Goal: Entertainment & Leisure: Consume media (video, audio)

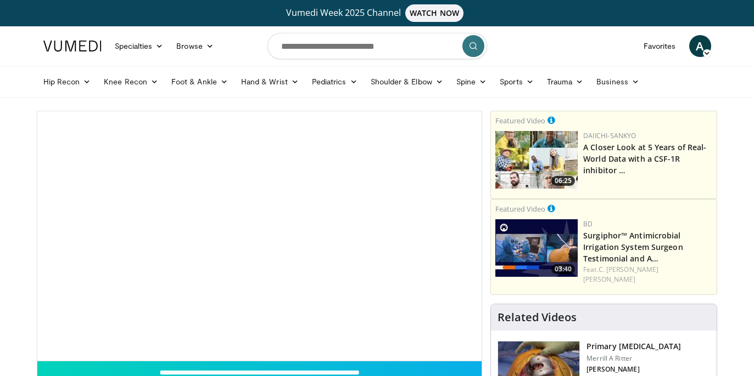
scroll to position [43, 0]
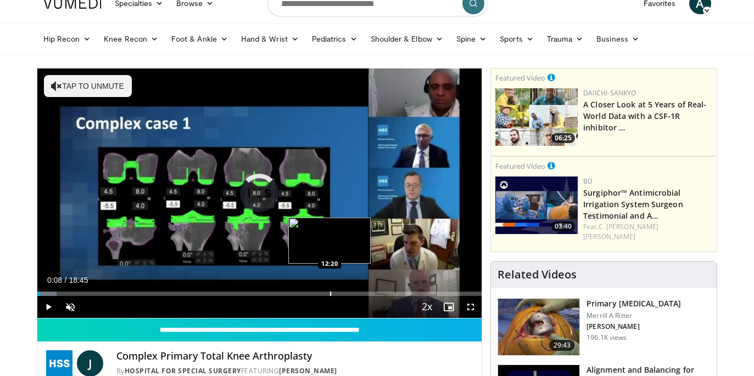
click at [330, 293] on div "Progress Bar" at bounding box center [330, 294] width 1 height 4
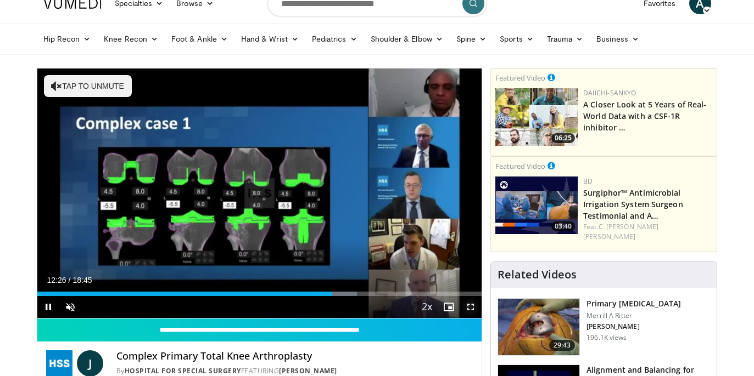
click at [474, 309] on span "Video Player" at bounding box center [470, 307] width 22 height 22
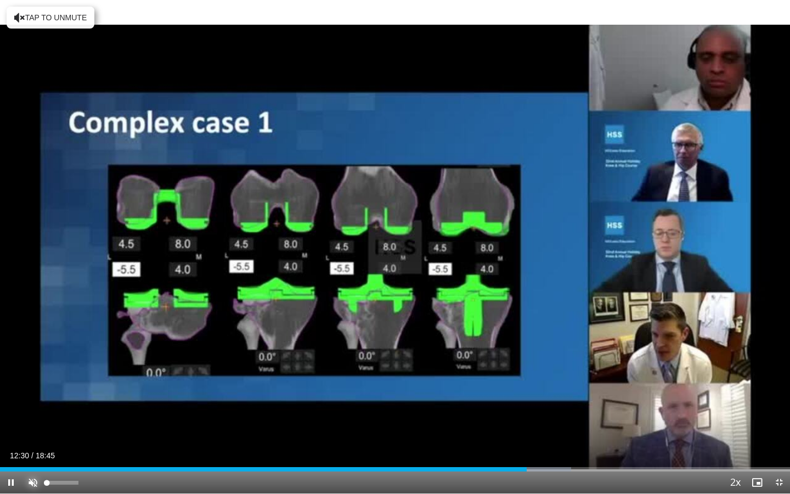
click at [36, 376] on span "Video Player" at bounding box center [33, 482] width 22 height 22
click at [529, 376] on div "Progress Bar" at bounding box center [529, 469] width 1 height 4
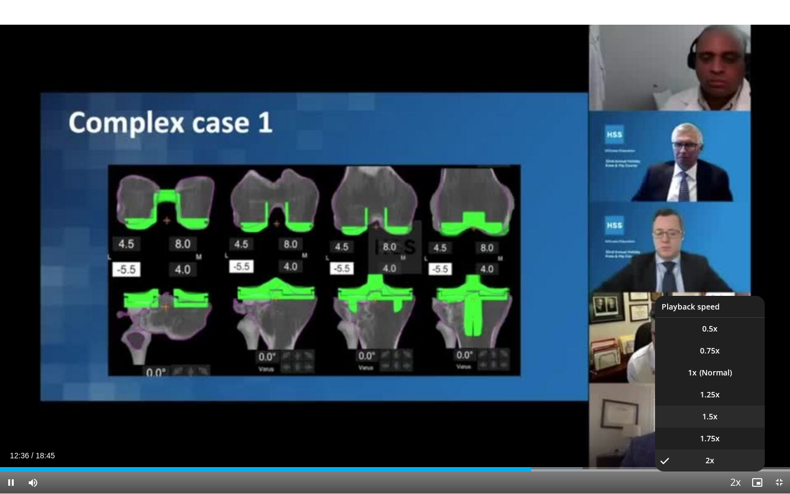
click at [711, 376] on li "1.5x" at bounding box center [710, 417] width 110 height 22
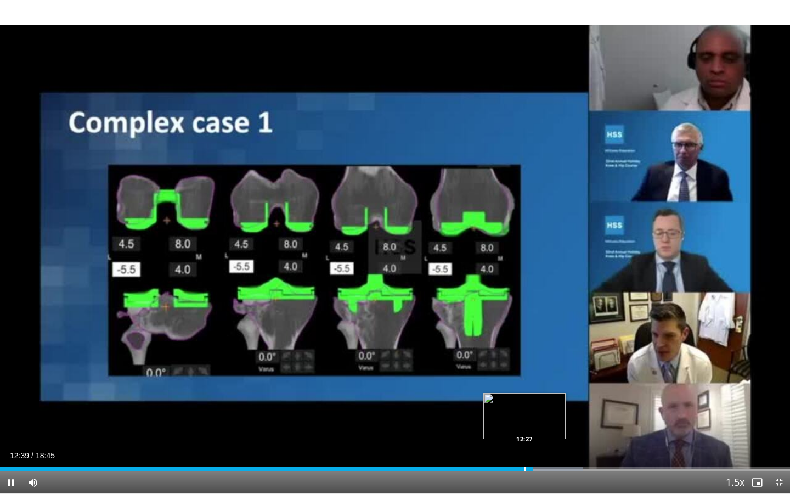
click at [525, 376] on div "Progress Bar" at bounding box center [525, 469] width 1 height 4
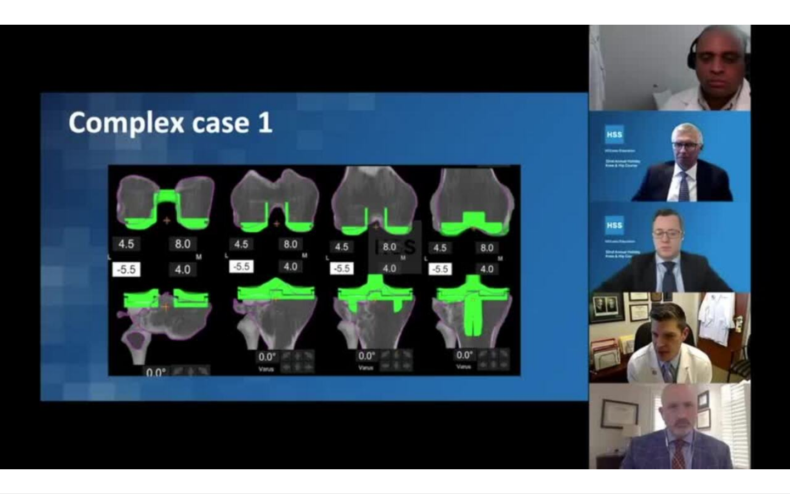
click at [520, 376] on div "10 seconds Tap to unmute" at bounding box center [395, 246] width 790 height 493
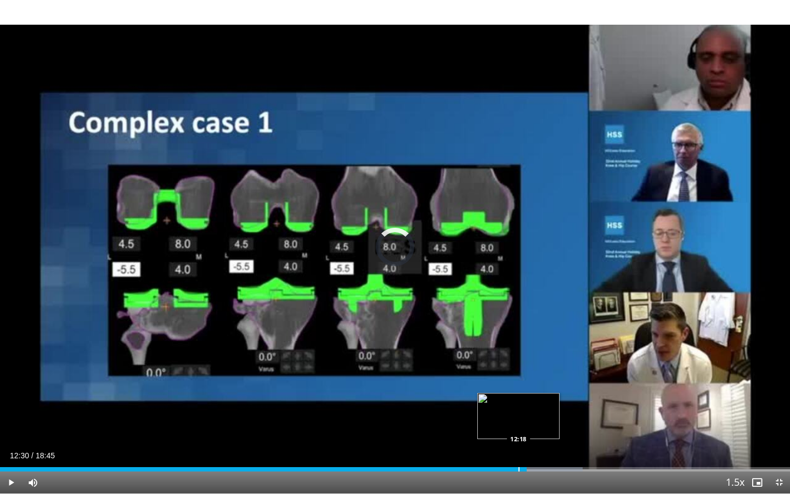
click at [519, 376] on div "Progress Bar" at bounding box center [519, 469] width 1 height 4
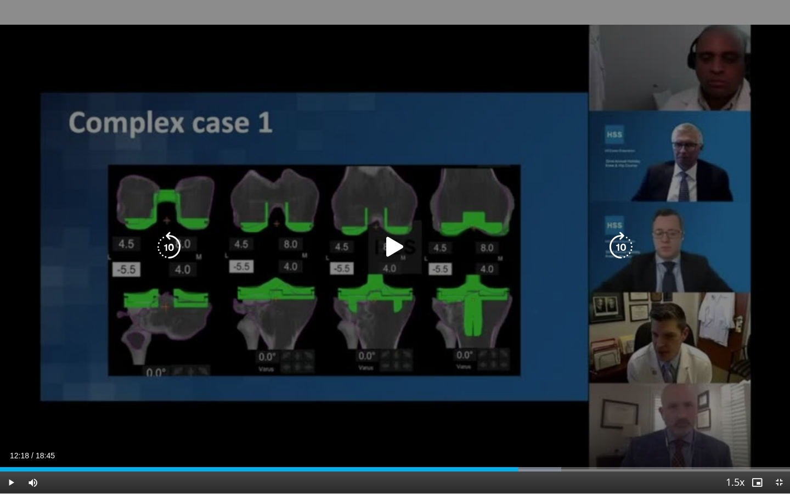
click at [511, 346] on div "10 seconds Tap to unmute" at bounding box center [395, 246] width 790 height 493
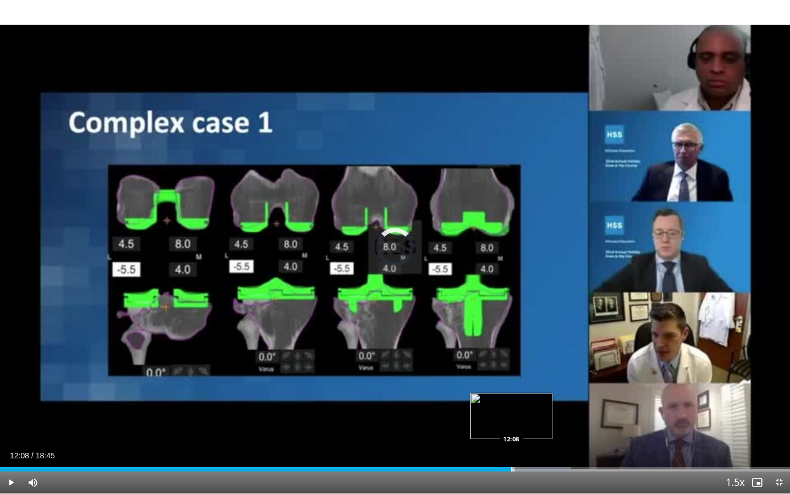
click at [511, 376] on div "Progress Bar" at bounding box center [511, 469] width 1 height 4
click at [502, 376] on div "Loaded : 70.18% 12:10 11:55" at bounding box center [395, 466] width 790 height 10
click at [490, 376] on div "Loaded : 69.30% 11:56 11:38" at bounding box center [395, 466] width 790 height 10
click at [479, 376] on div "Loaded : 67.52% 11:22 11:22" at bounding box center [395, 466] width 790 height 10
click at [469, 376] on div "Loaded : 0.00% 11:23 11:09" at bounding box center [395, 466] width 790 height 10
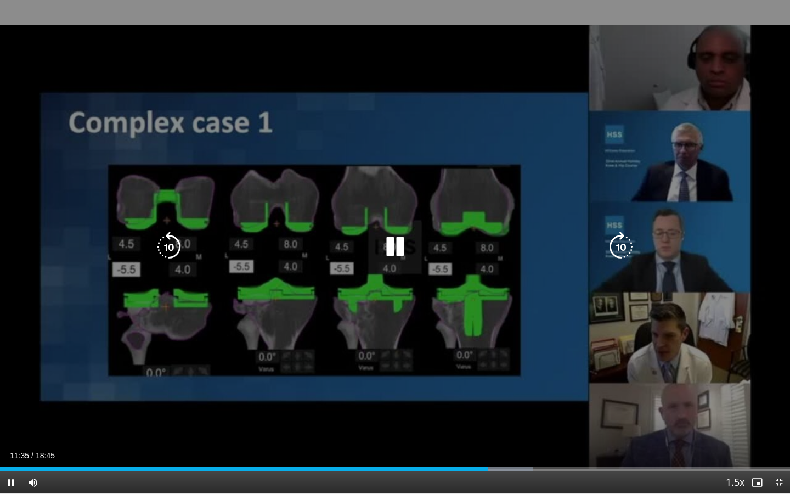
click at [396, 254] on icon "Video Player" at bounding box center [395, 247] width 31 height 31
click at [391, 243] on icon "Video Player" at bounding box center [395, 247] width 31 height 31
click at [391, 250] on icon "Video Player" at bounding box center [395, 247] width 31 height 31
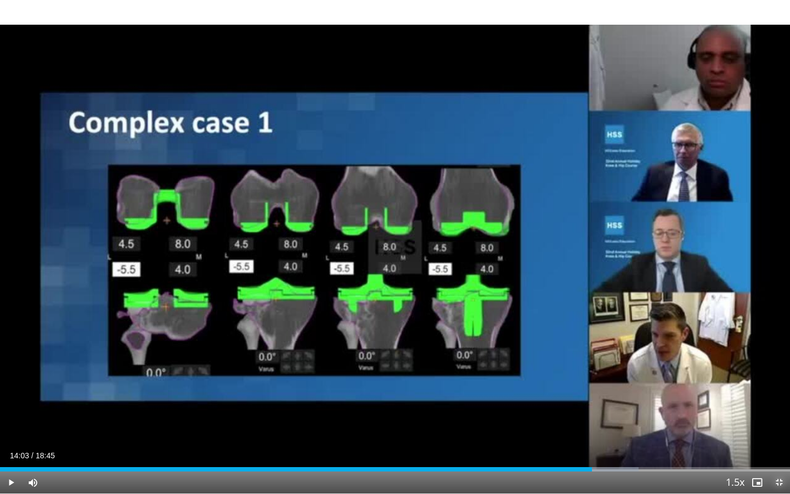
click at [753, 376] on span "Video Player" at bounding box center [779, 482] width 22 height 22
